Goal: Task Accomplishment & Management: Use online tool/utility

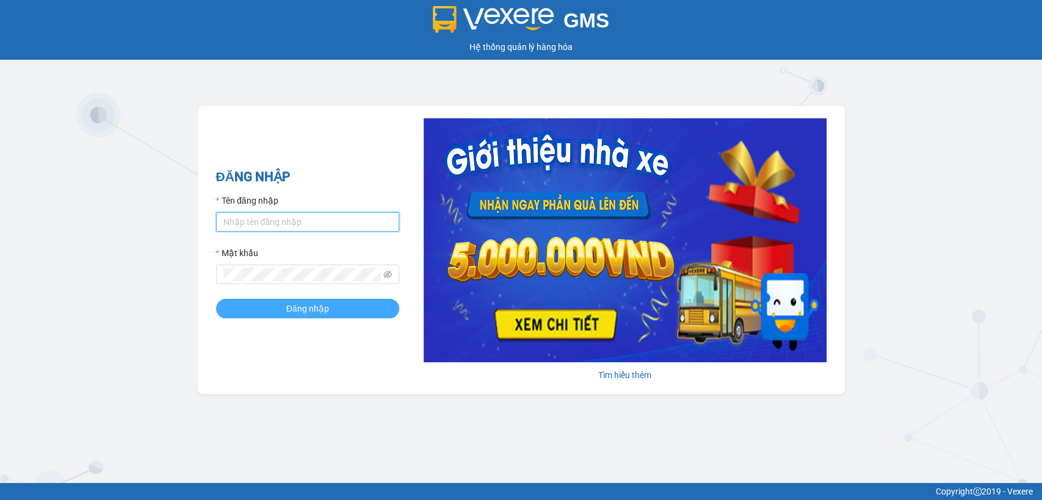
type input "thuy94.phuongnam"
click at [291, 314] on span "Đăng nhập" at bounding box center [307, 308] width 43 height 13
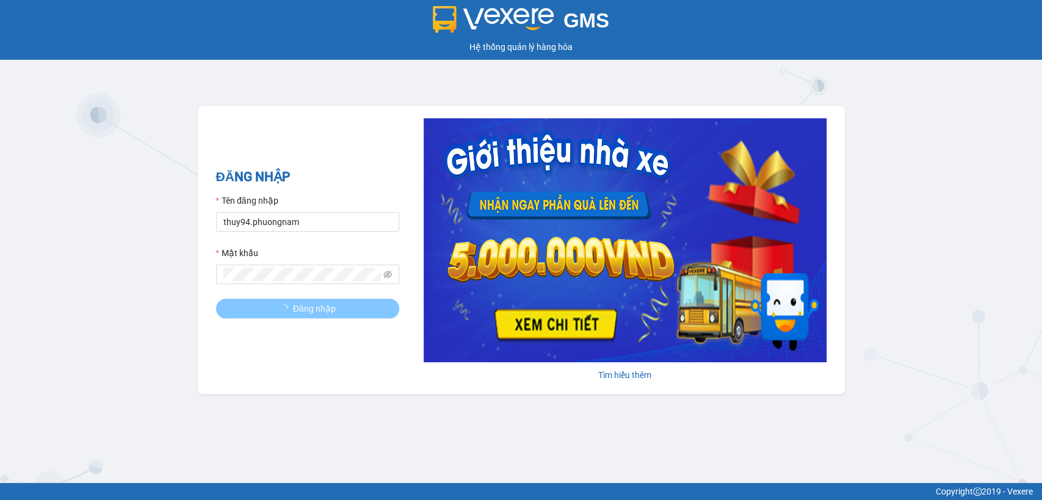
click at [290, 314] on button "Đăng nhập" at bounding box center [307, 309] width 183 height 20
